Goal: Find contact information: Find contact information

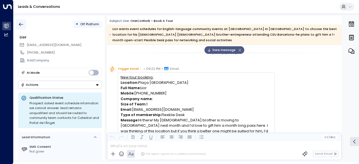
scroll to position [43, 0]
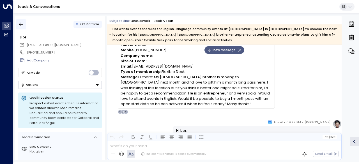
click at [19, 23] on icon "button" at bounding box center [21, 25] width 6 height 6
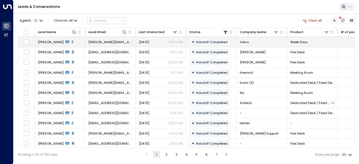
click at [38, 38] on td "[PERSON_NAME] 1" at bounding box center [60, 42] width 50 height 10
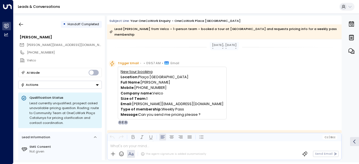
scroll to position [14, 0]
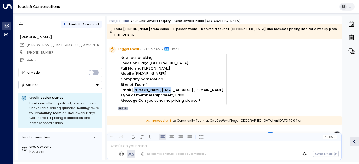
drag, startPoint x: 164, startPoint y: 83, endPoint x: 133, endPoint y: 86, distance: 31.3
click at [133, 87] on p "Email: [PERSON_NAME][EMAIL_ADDRESS][DOMAIN_NAME]" at bounding box center [172, 89] width 103 height 5
copy p "[PERSON_NAME][EMAIL_ADDRESS][DOMAIN_NAME]"
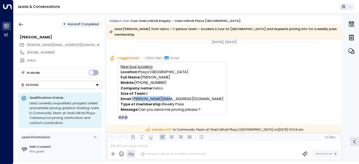
scroll to position [5, 0]
click at [19, 26] on icon "button" at bounding box center [21, 25] width 6 height 6
